Goal: Information Seeking & Learning: Learn about a topic

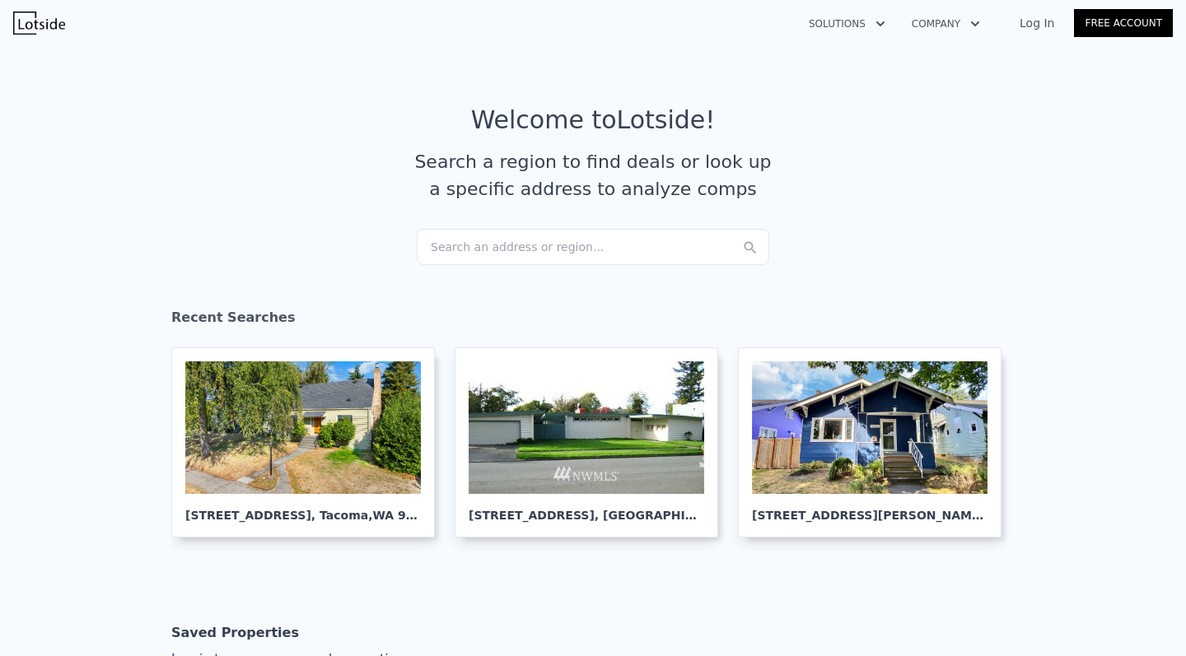
click at [583, 246] on div "Search an address or region..." at bounding box center [593, 247] width 353 height 36
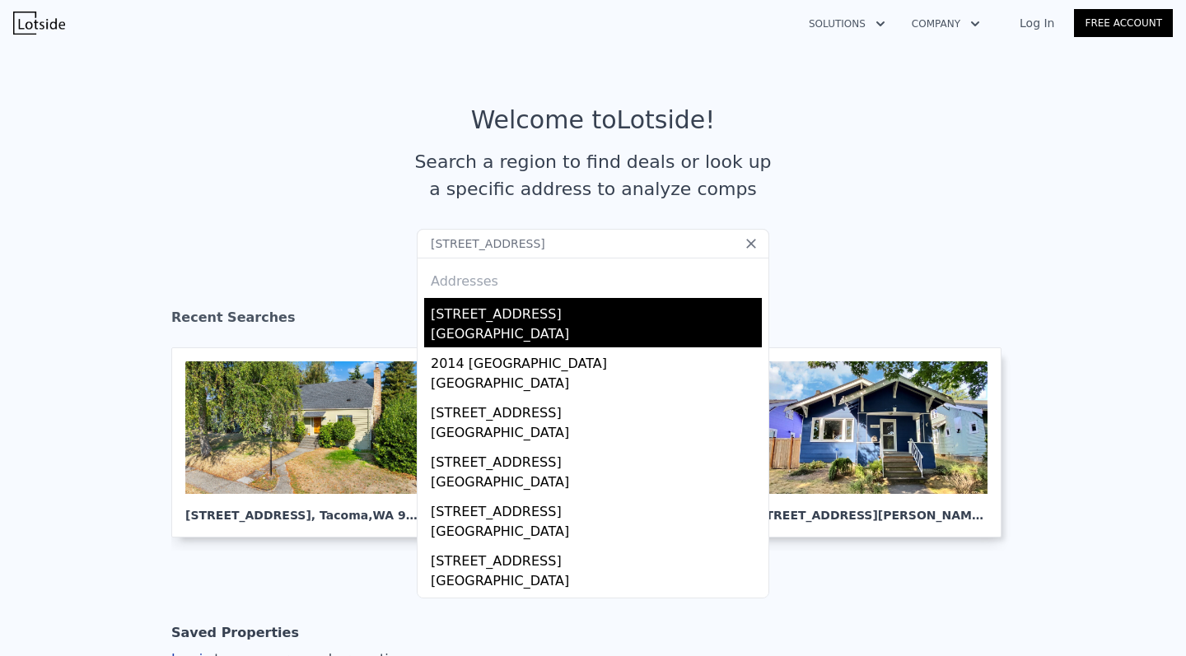
type input "[STREET_ADDRESS]"
click at [507, 309] on div "[STREET_ADDRESS]" at bounding box center [596, 311] width 331 height 26
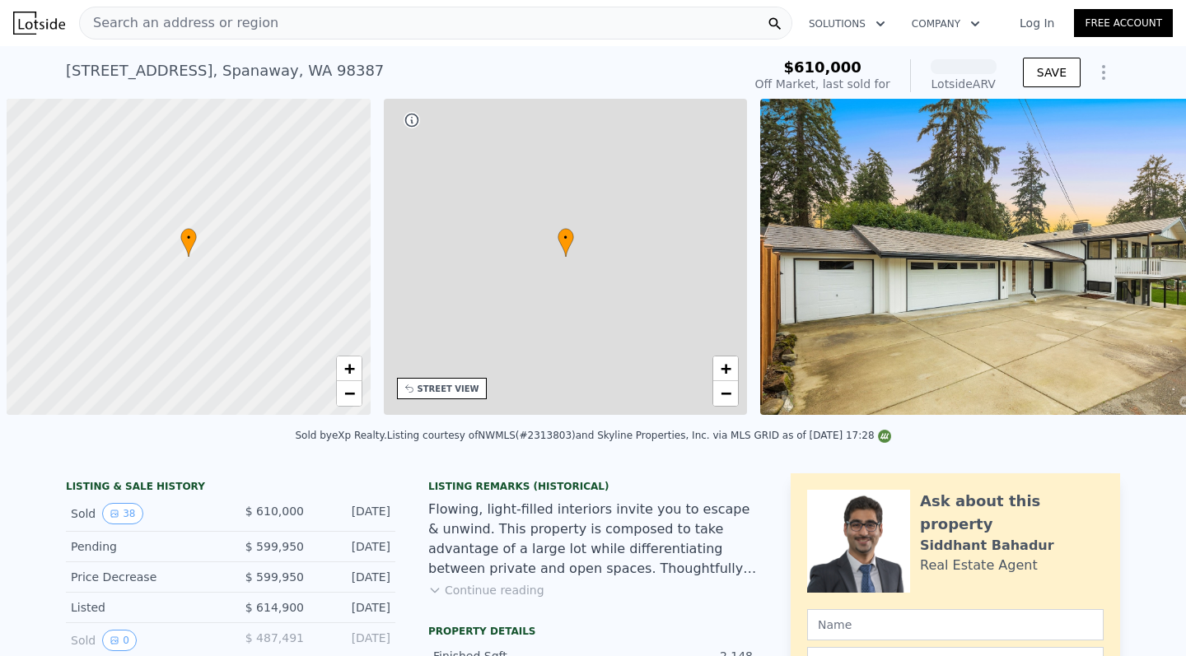
scroll to position [0, 7]
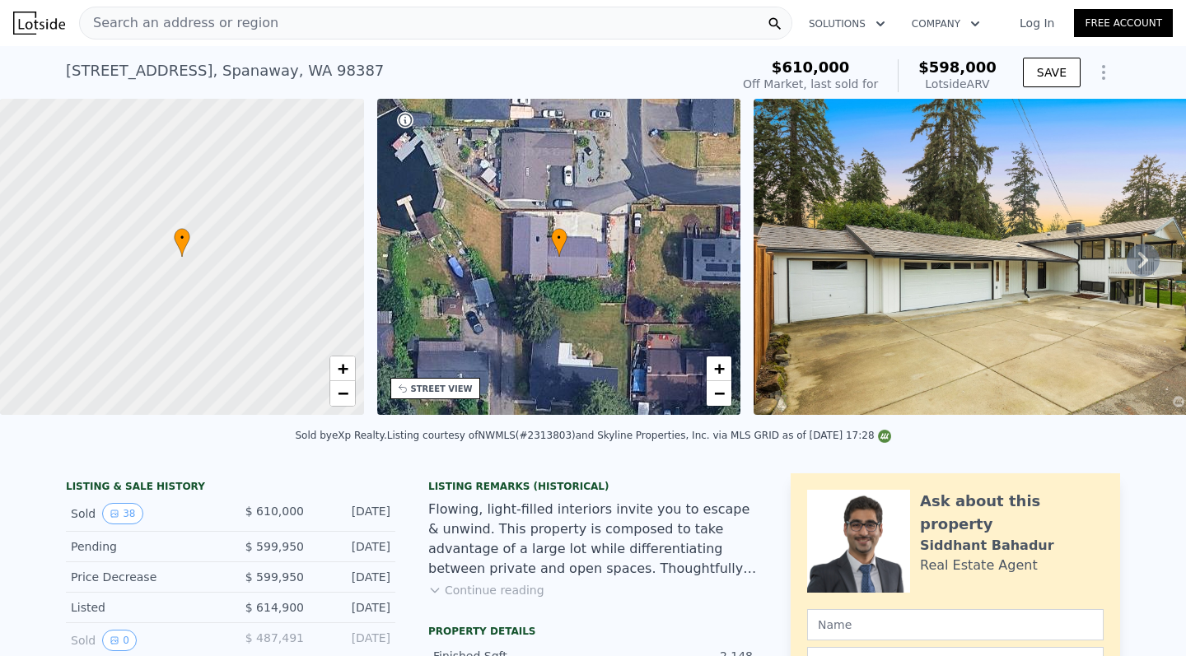
click at [1143, 250] on icon at bounding box center [1143, 260] width 33 height 33
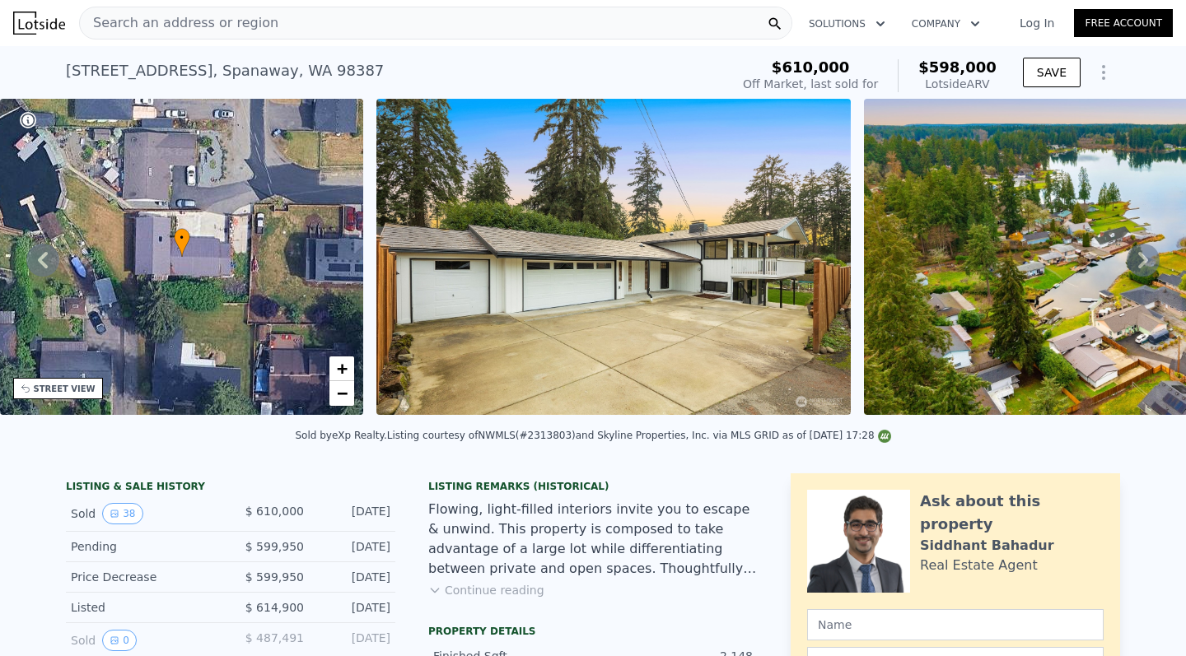
click at [46, 263] on icon at bounding box center [42, 260] width 33 height 33
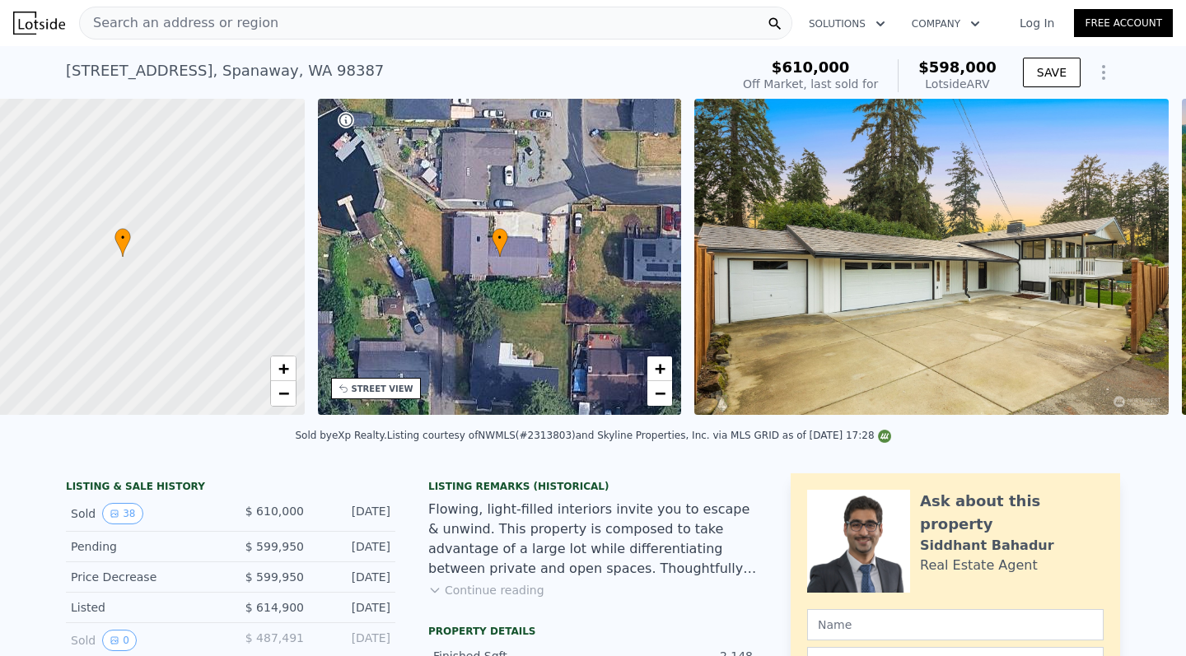
scroll to position [0, 7]
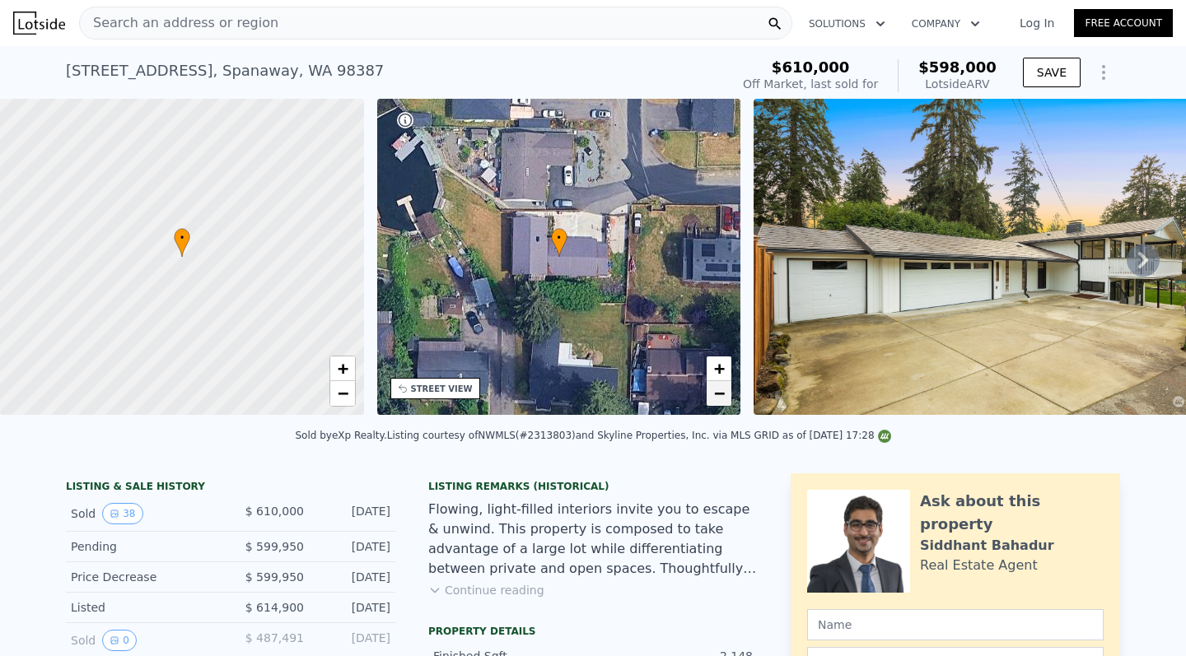
click at [722, 389] on span "−" at bounding box center [719, 393] width 11 height 21
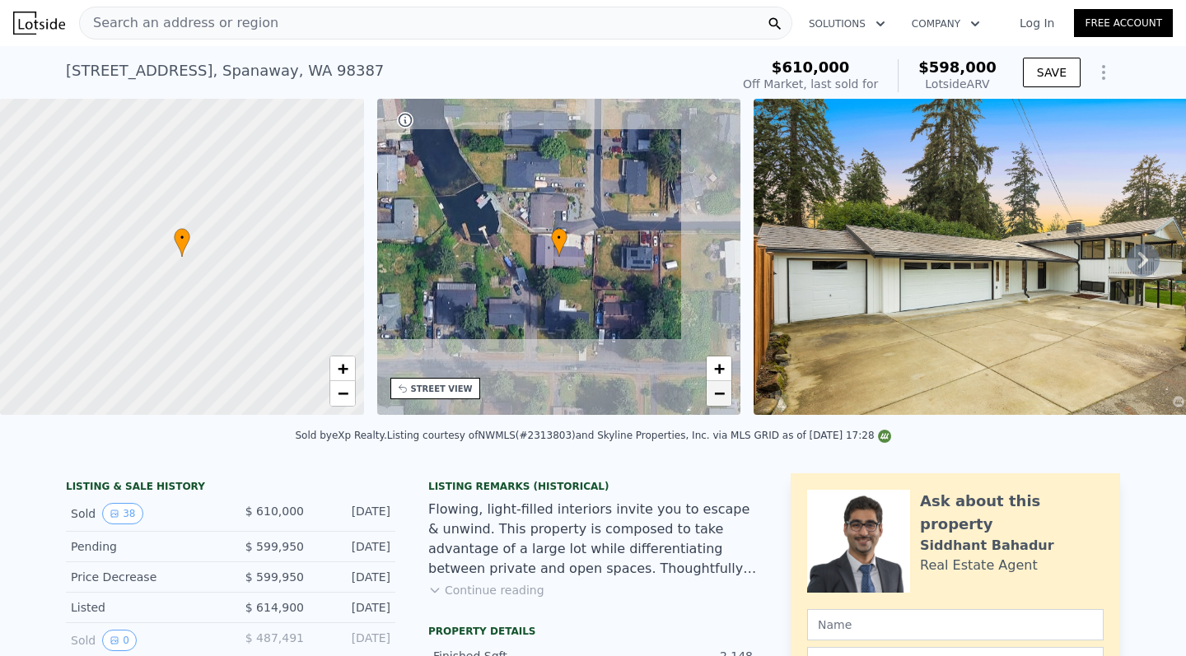
click at [722, 389] on span "−" at bounding box center [719, 393] width 11 height 21
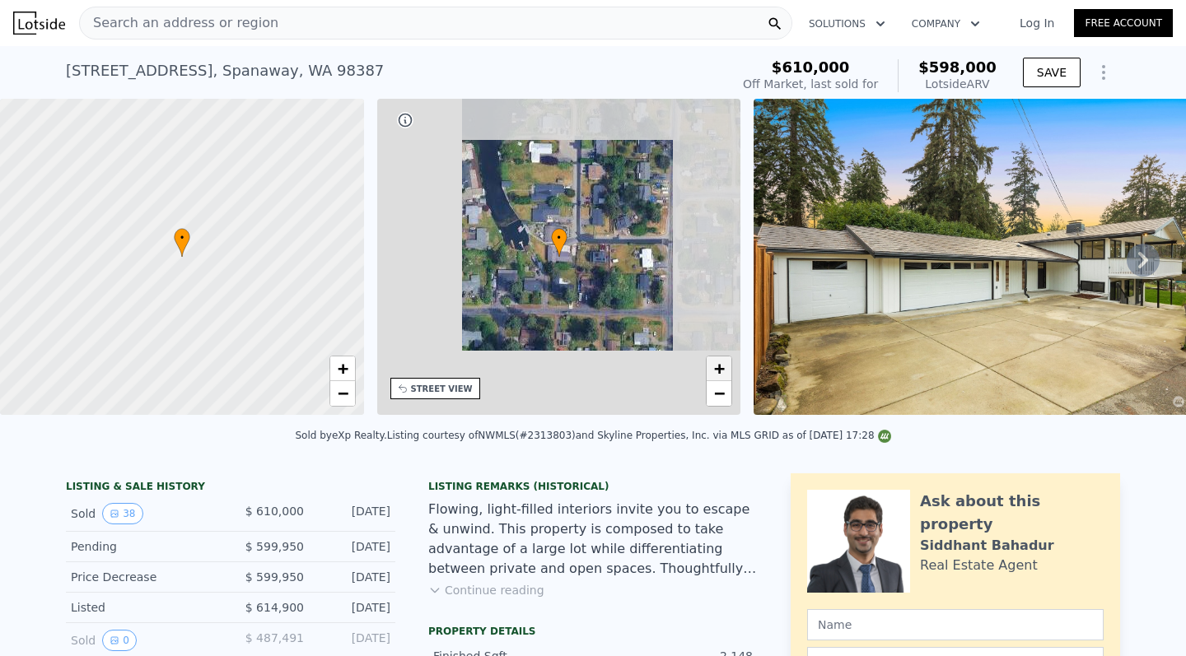
click at [717, 369] on span "+" at bounding box center [719, 368] width 11 height 21
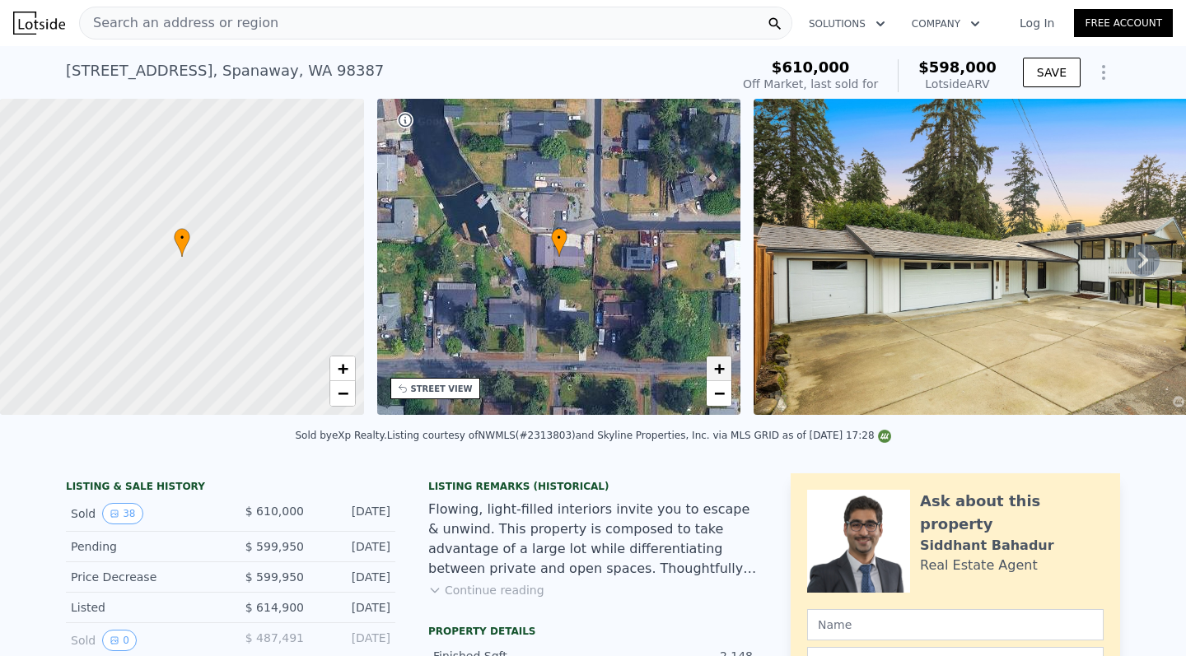
click at [717, 369] on span "+" at bounding box center [719, 368] width 11 height 21
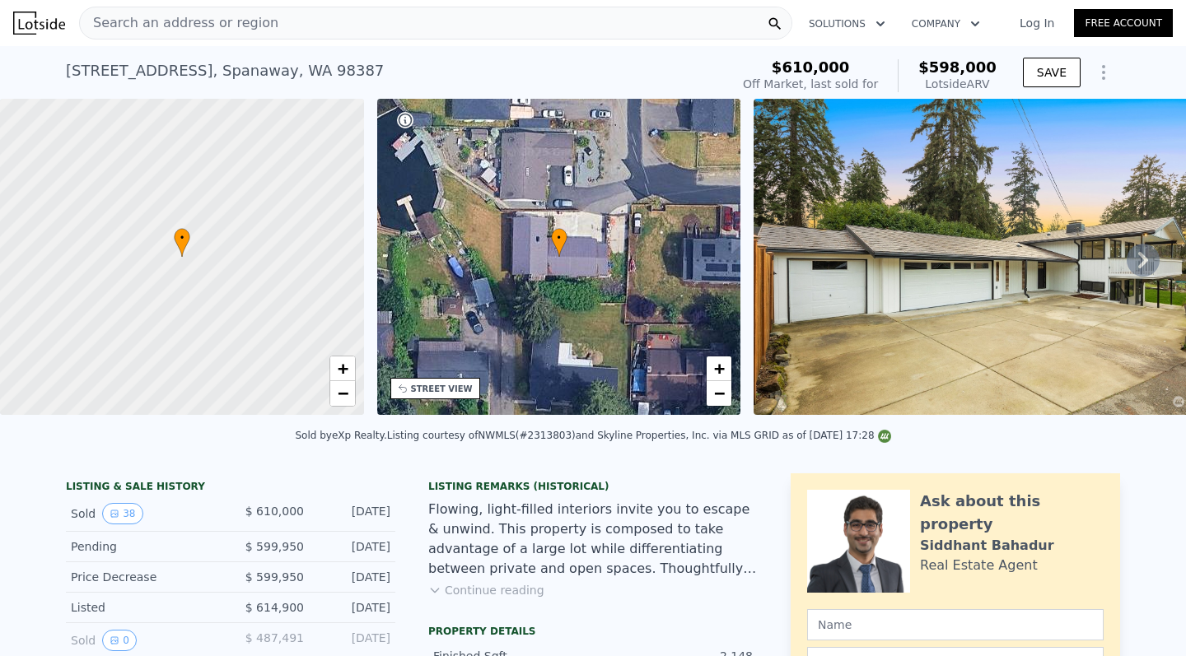
click at [716, 407] on div "• + −" at bounding box center [559, 257] width 364 height 316
click at [719, 399] on span "−" at bounding box center [719, 393] width 11 height 21
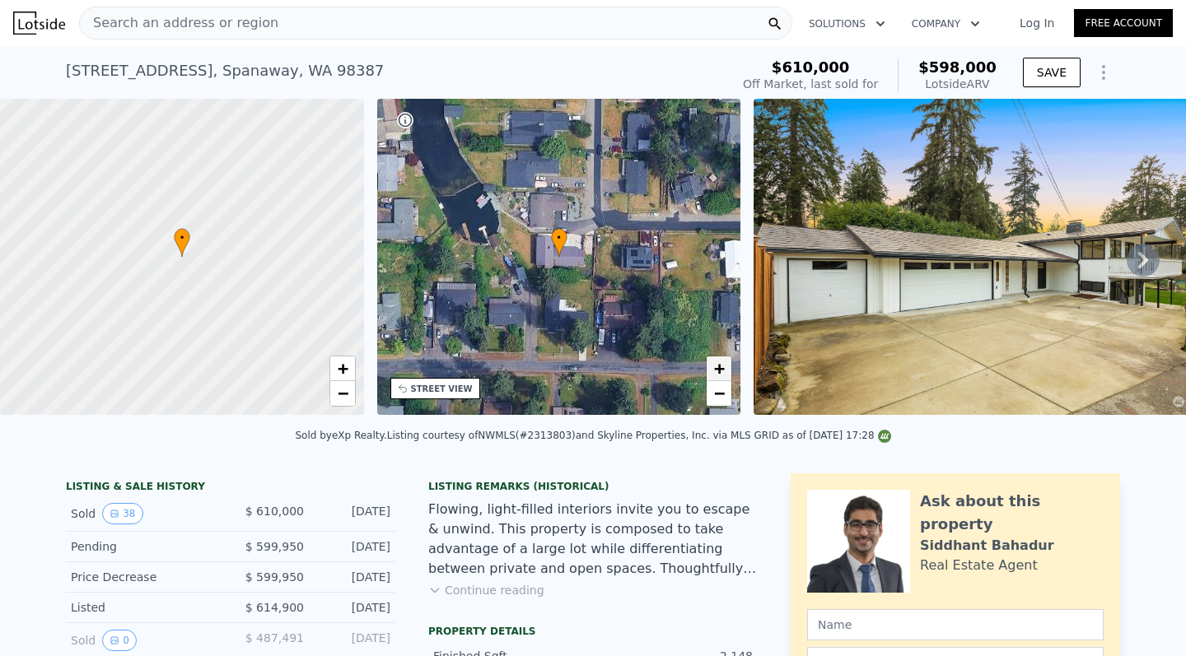
click at [717, 377] on span "+" at bounding box center [719, 368] width 11 height 21
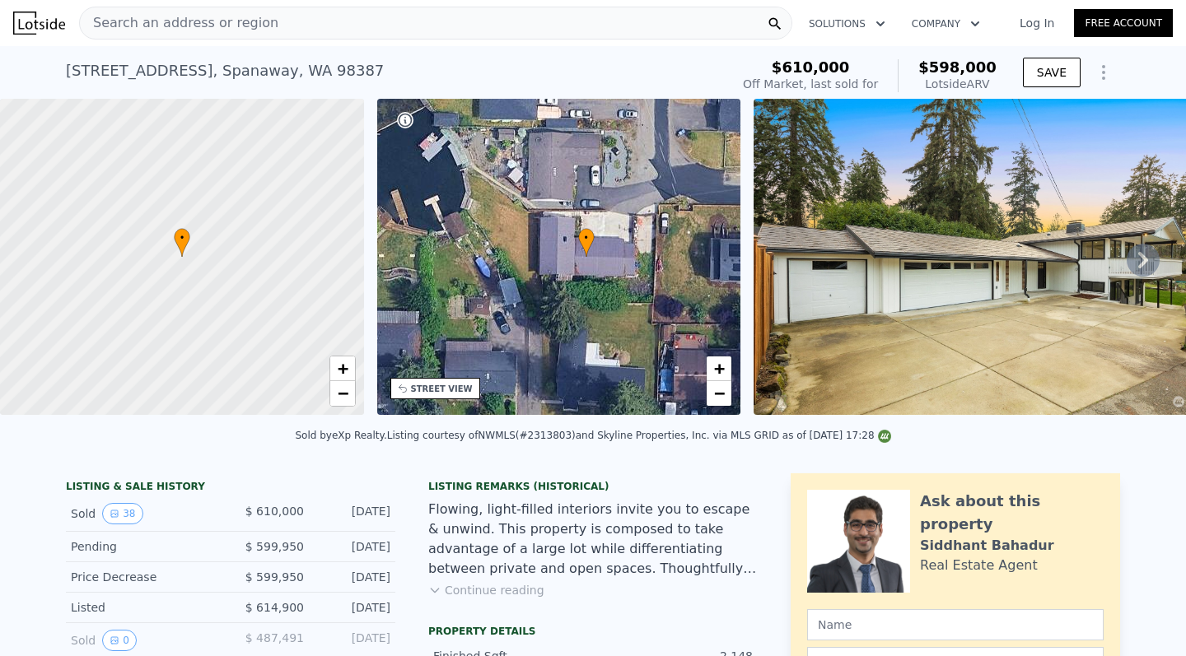
drag, startPoint x: 700, startPoint y: 332, endPoint x: 641, endPoint y: 332, distance: 59.3
click at [641, 332] on div "• + −" at bounding box center [559, 257] width 364 height 316
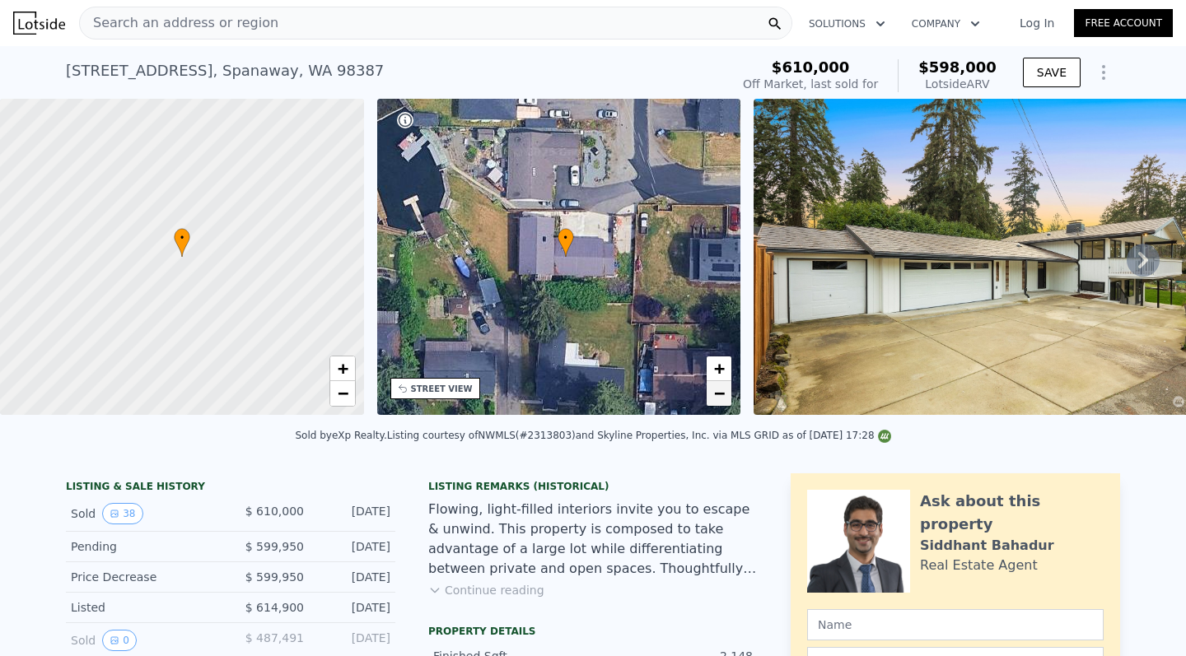
click at [723, 390] on span "−" at bounding box center [719, 393] width 11 height 21
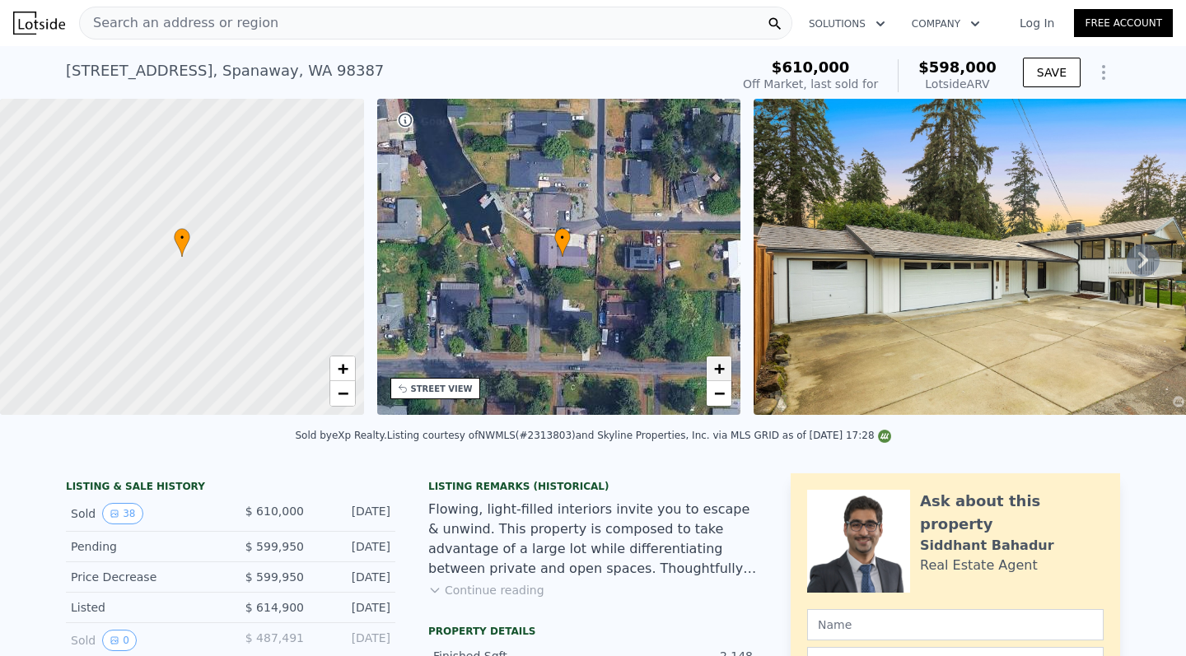
click at [715, 370] on span "+" at bounding box center [719, 368] width 11 height 21
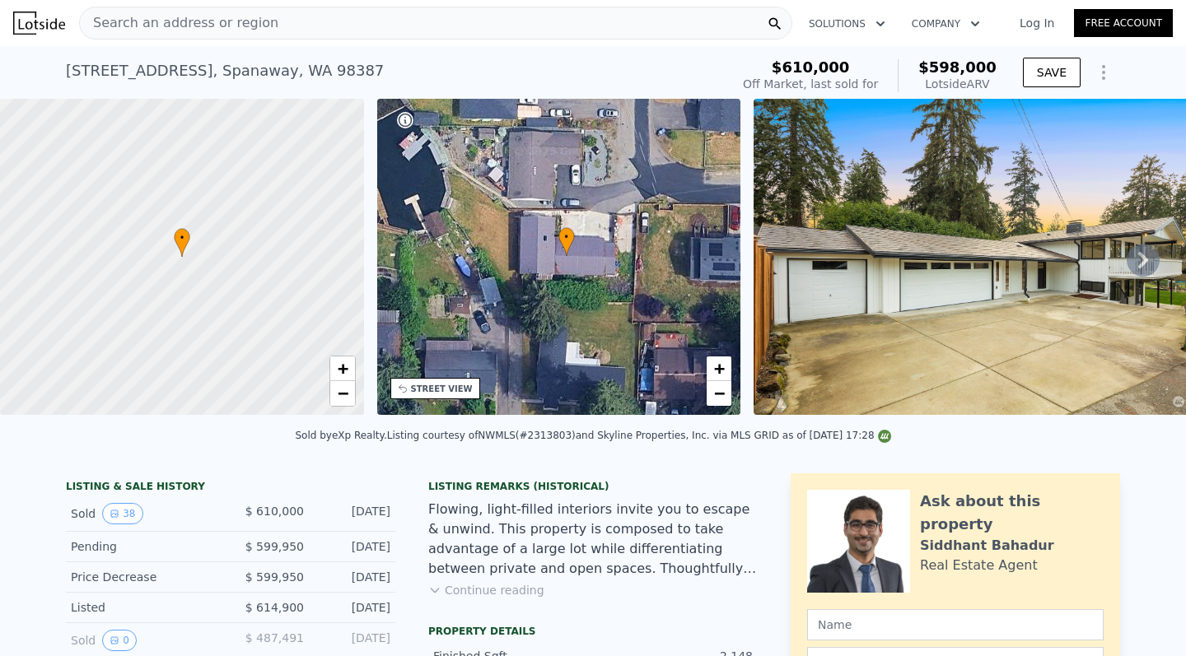
click at [1139, 256] on icon at bounding box center [1143, 260] width 33 height 33
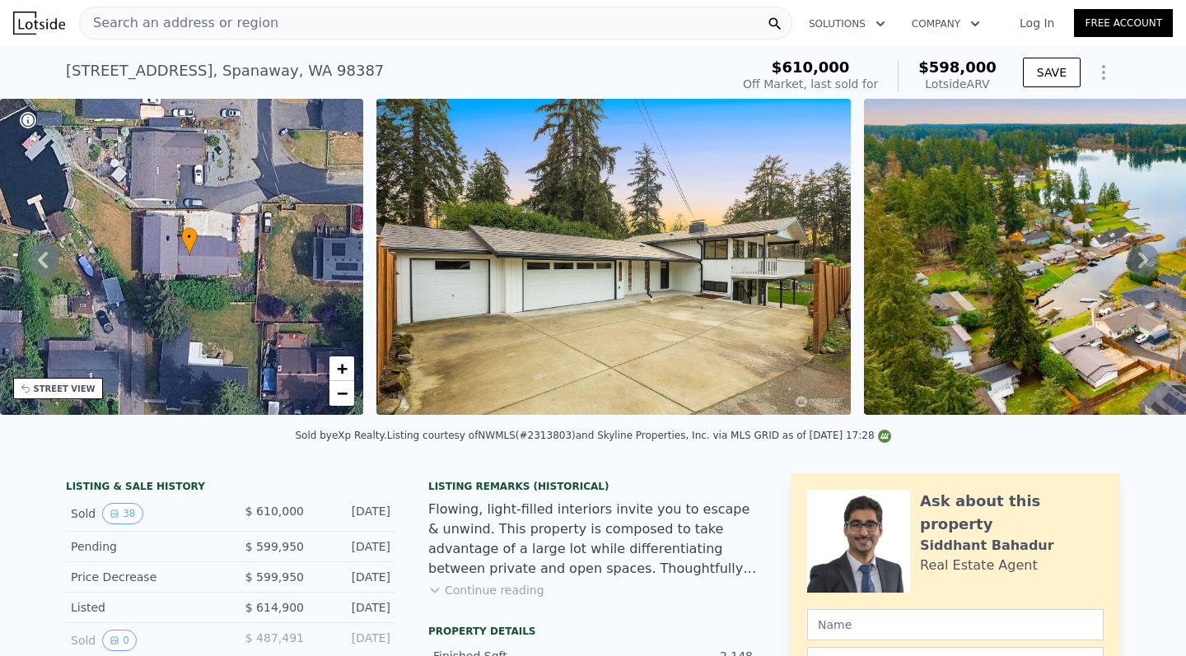
click at [1139, 256] on icon at bounding box center [1143, 260] width 33 height 33
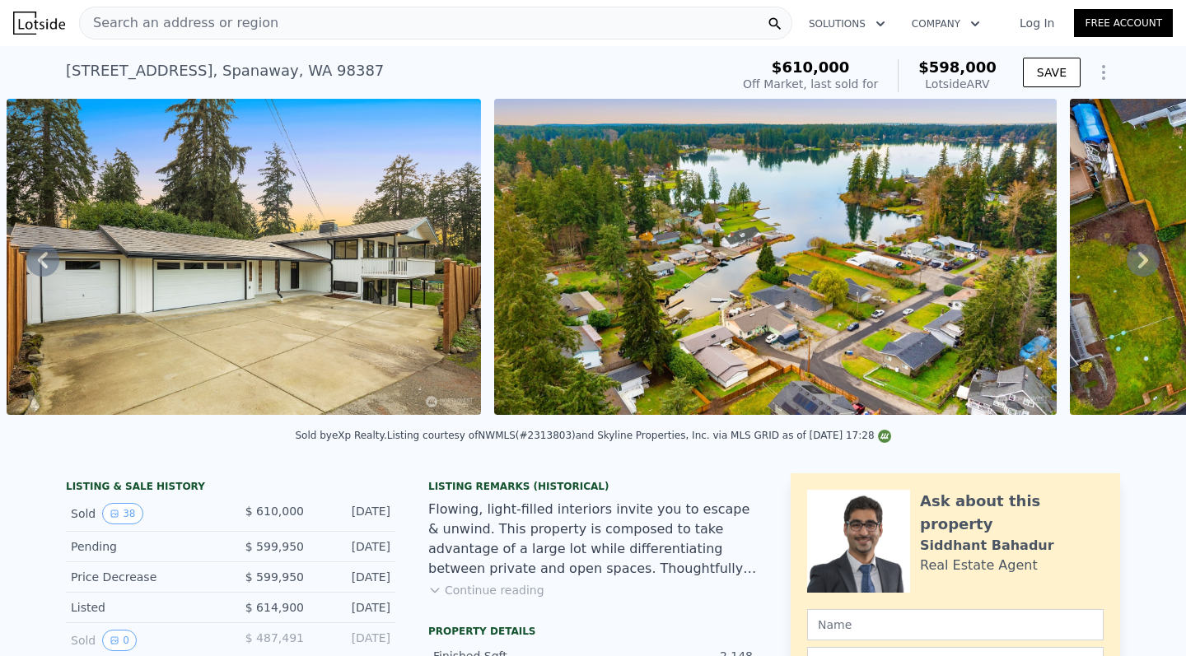
click at [1139, 256] on icon at bounding box center [1143, 260] width 33 height 33
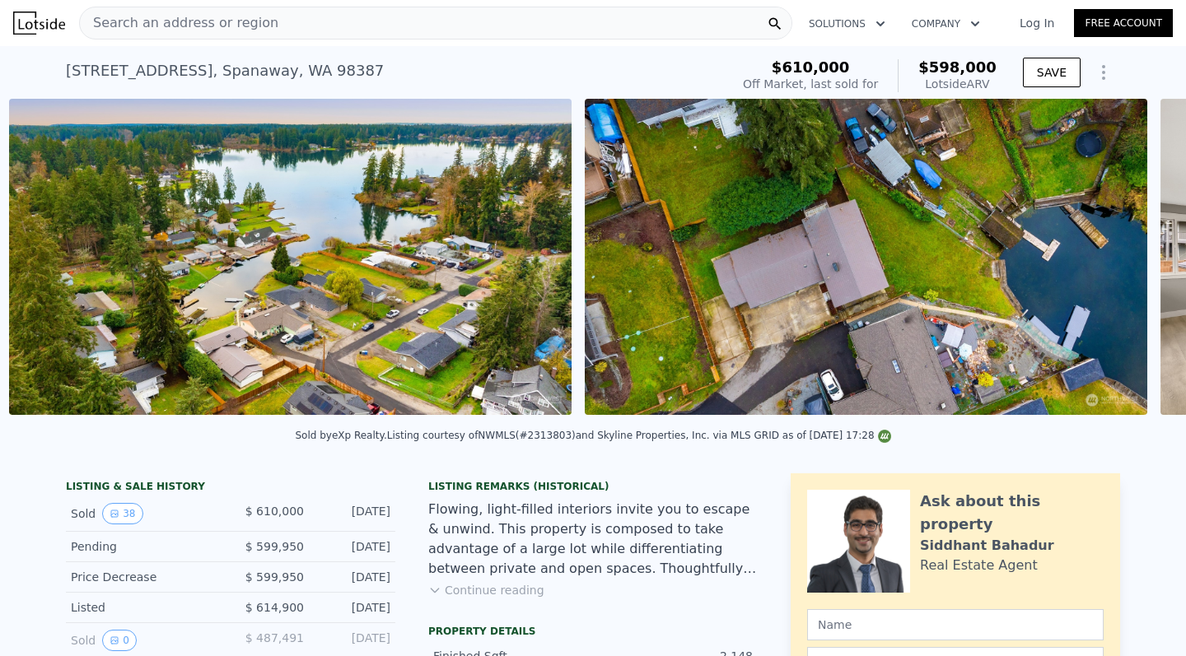
scroll to position [0, 1241]
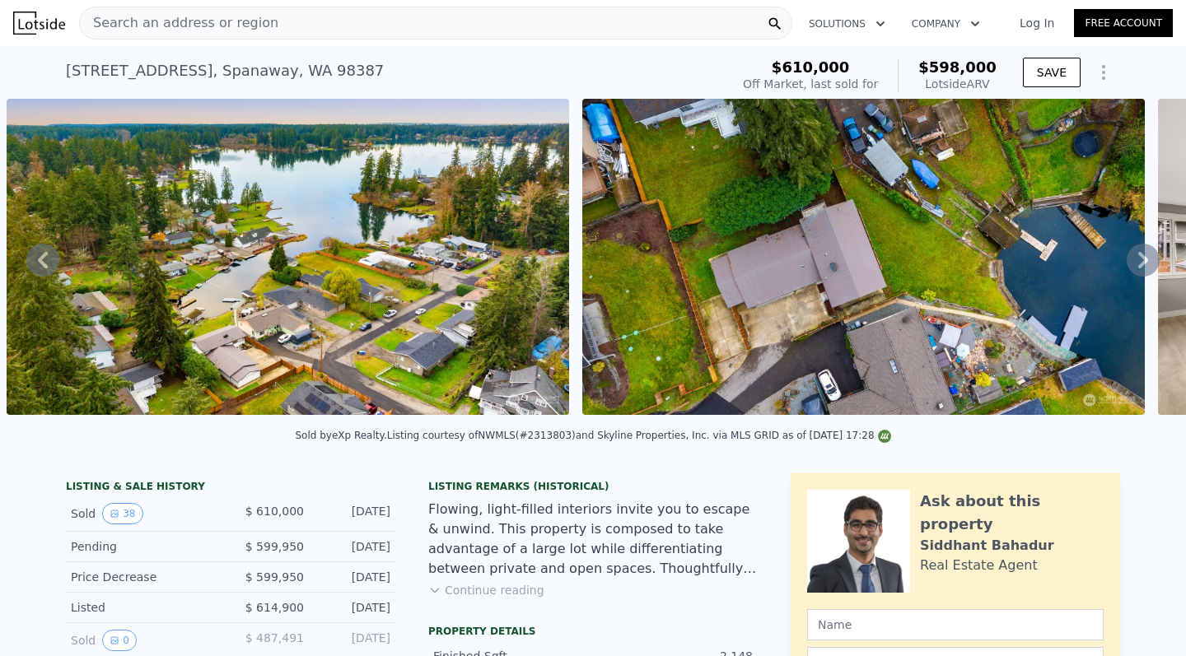
click at [1139, 256] on icon at bounding box center [1143, 260] width 33 height 33
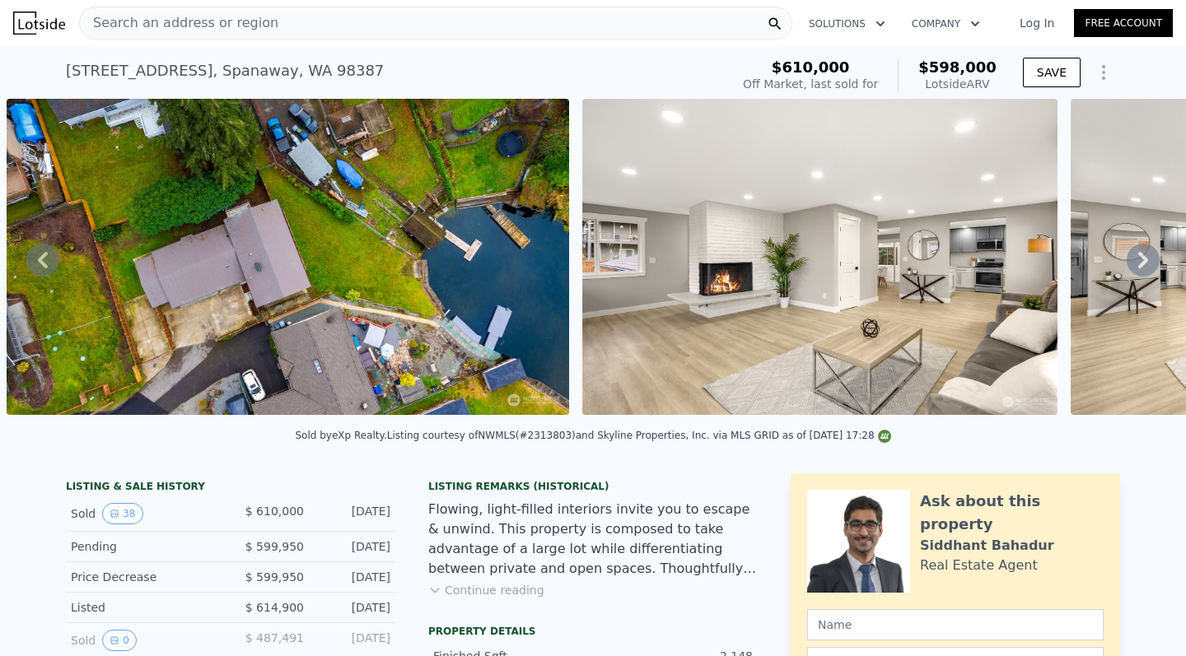
click at [1139, 256] on icon at bounding box center [1143, 260] width 33 height 33
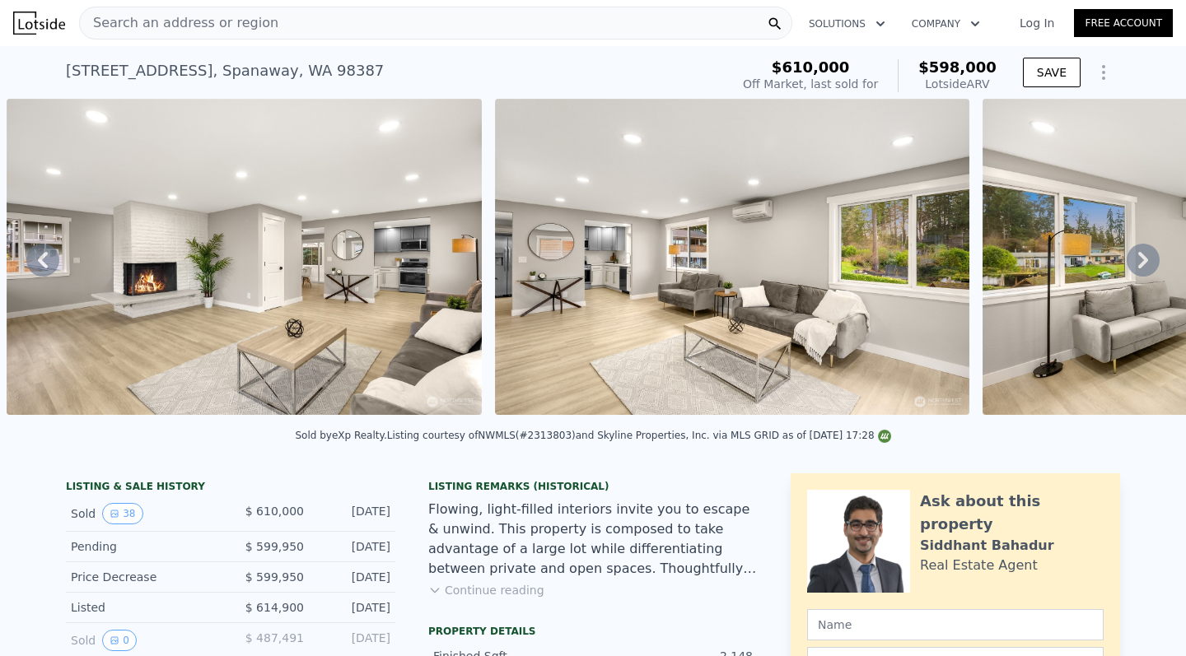
click at [1139, 256] on icon at bounding box center [1143, 260] width 33 height 33
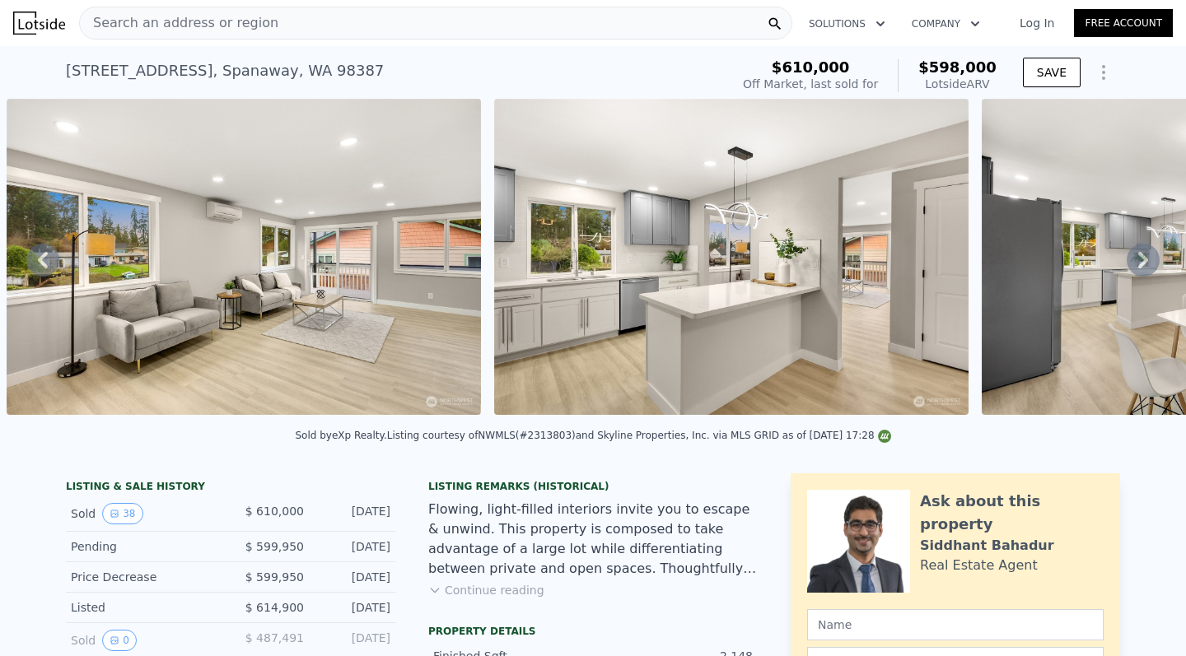
click at [1139, 256] on icon at bounding box center [1143, 260] width 33 height 33
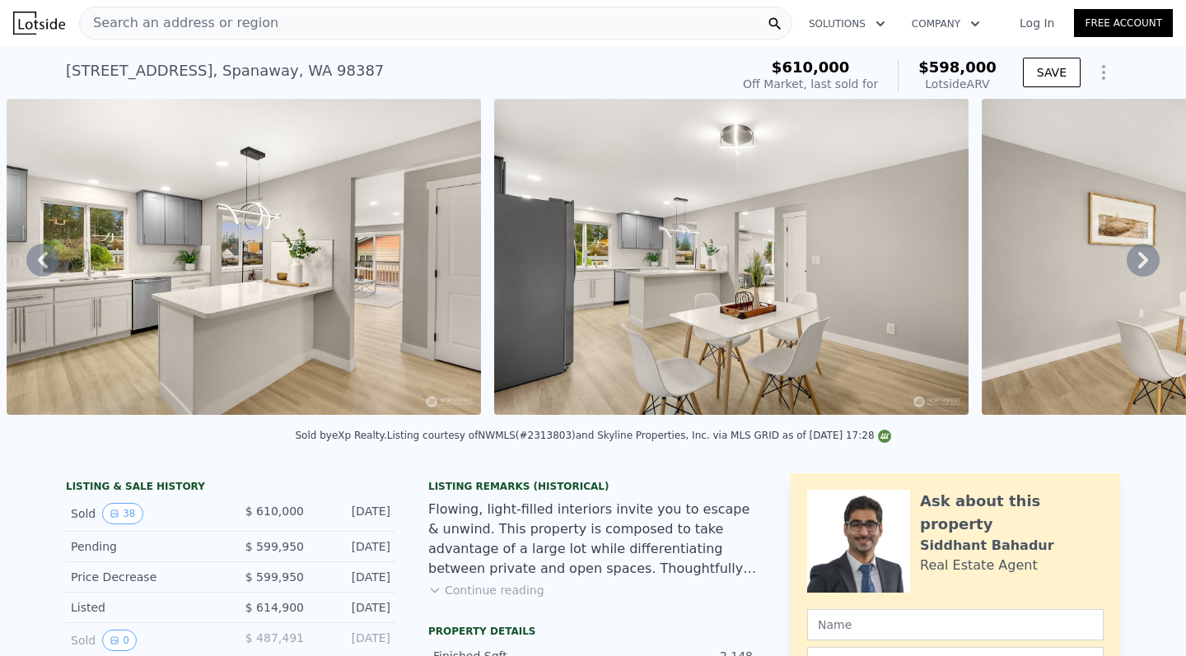
click at [1139, 256] on icon at bounding box center [1143, 260] width 33 height 33
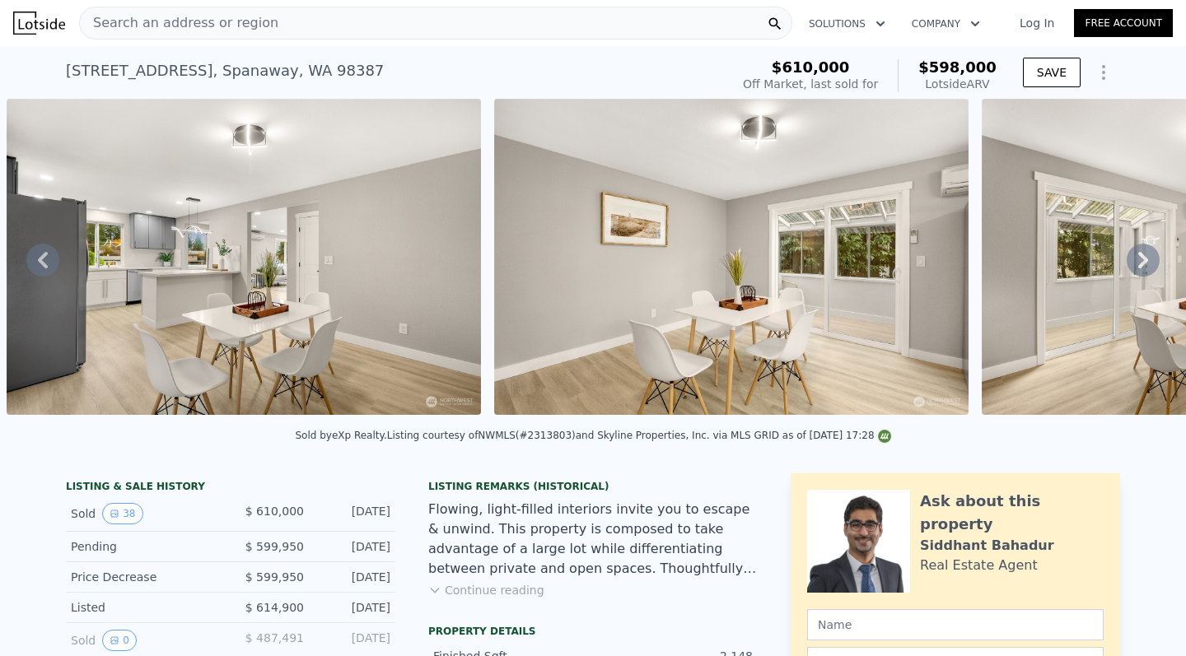
click at [1139, 256] on icon at bounding box center [1143, 260] width 33 height 33
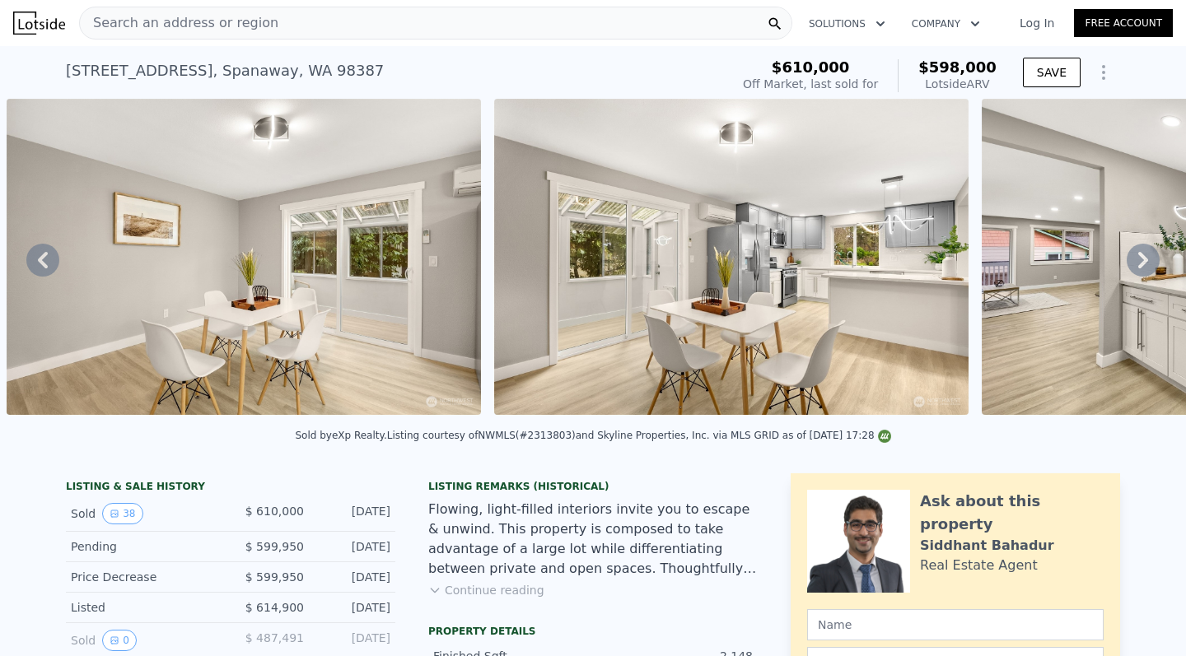
click at [1139, 256] on icon at bounding box center [1143, 260] width 33 height 33
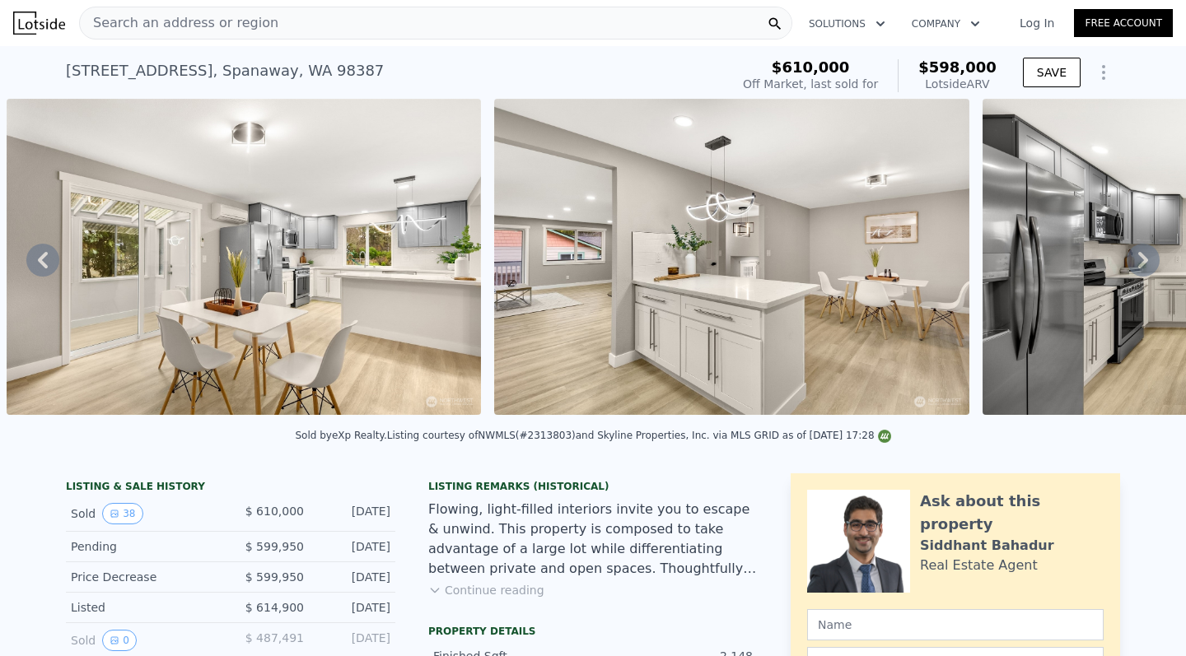
click at [1139, 256] on icon at bounding box center [1143, 260] width 33 height 33
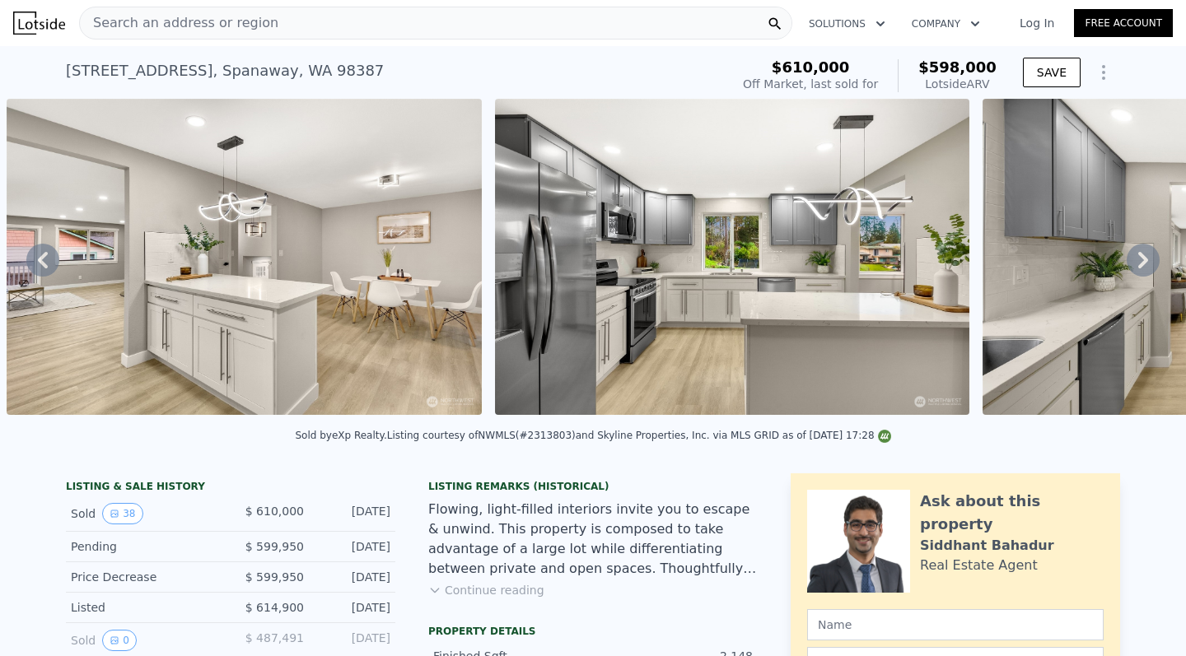
click at [1139, 256] on icon at bounding box center [1143, 260] width 33 height 33
